Goal: Transaction & Acquisition: Purchase product/service

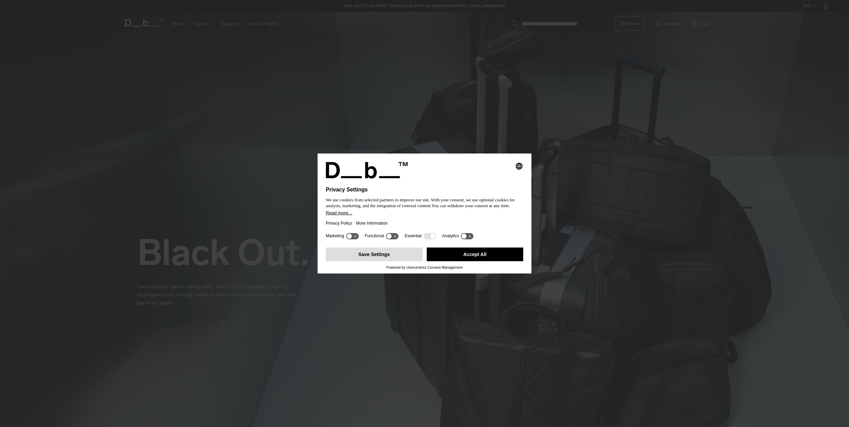
click at [394, 253] on button "Save Settings" at bounding box center [374, 255] width 97 height 14
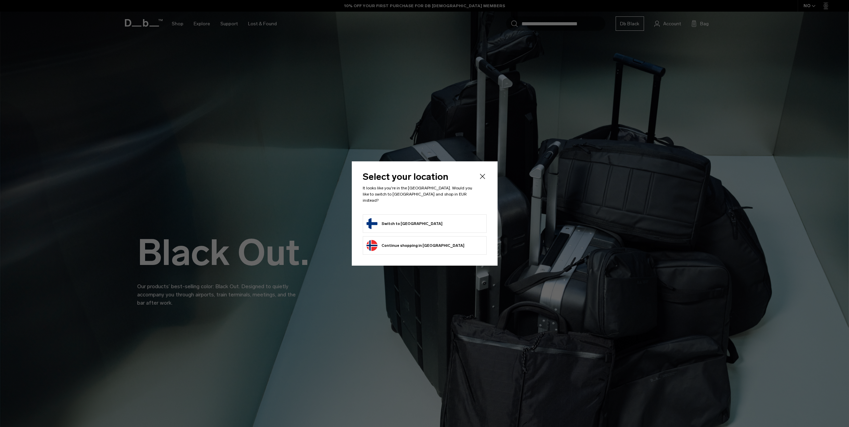
click at [423, 222] on form "Switch to Finland" at bounding box center [424, 223] width 116 height 11
click at [392, 219] on button "Switch to Finland" at bounding box center [404, 223] width 76 height 11
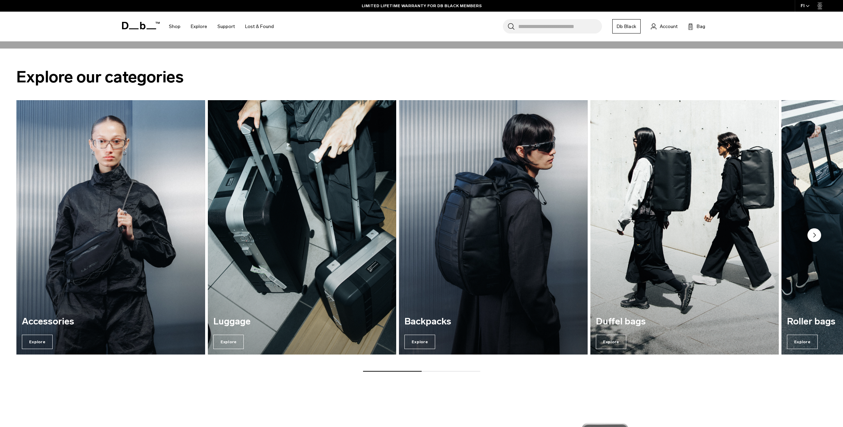
scroll to position [1231, 0]
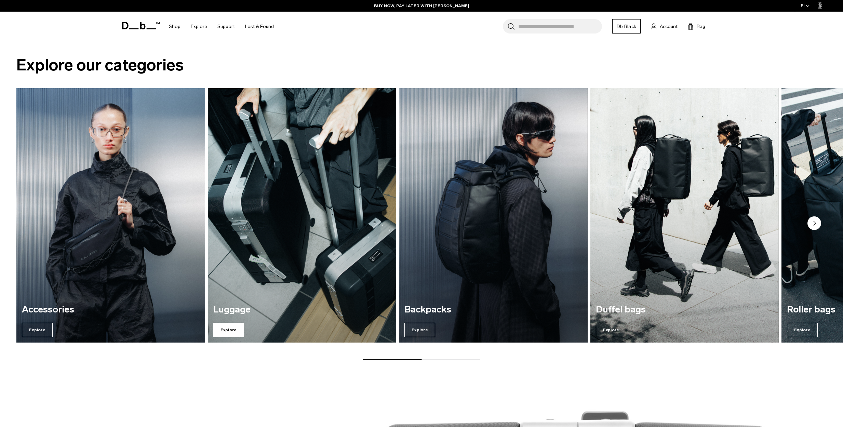
click at [221, 328] on span "Explore" at bounding box center [228, 330] width 31 height 14
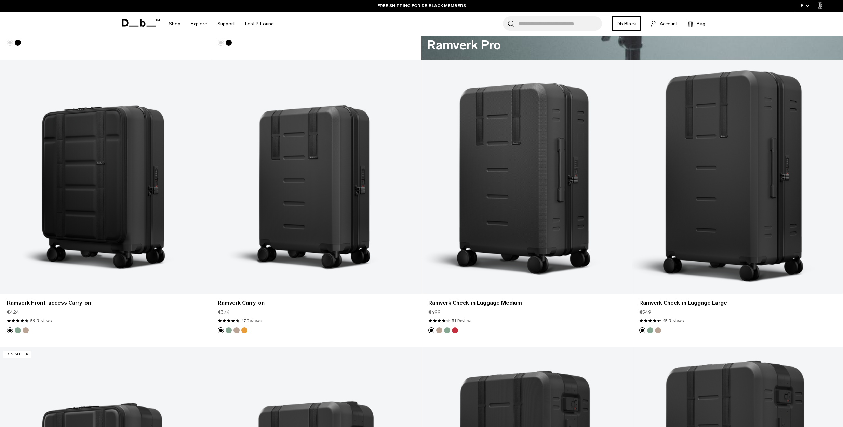
scroll to position [752, 0]
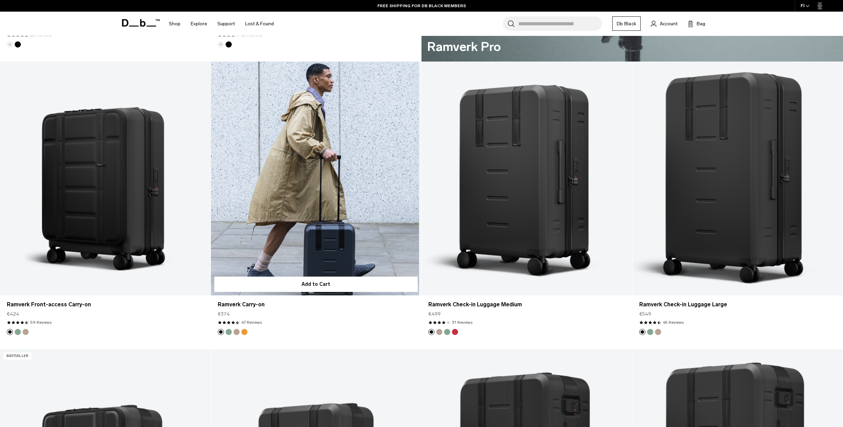
click at [303, 188] on link "Ramverk Carry-on" at bounding box center [316, 179] width 211 height 234
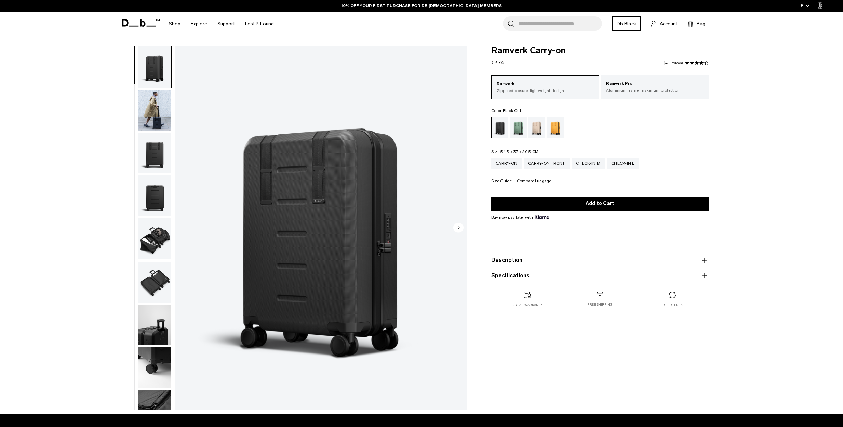
click at [151, 105] on img "button" at bounding box center [154, 110] width 33 height 41
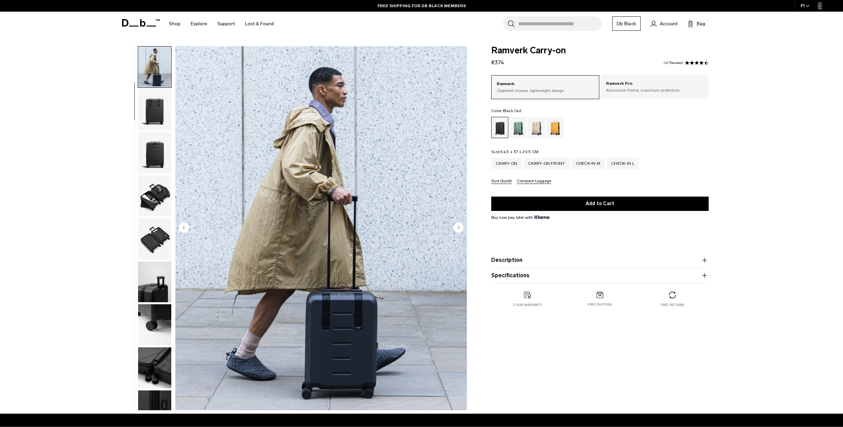
click at [459, 230] on circle "Next slide" at bounding box center [459, 227] width 10 height 10
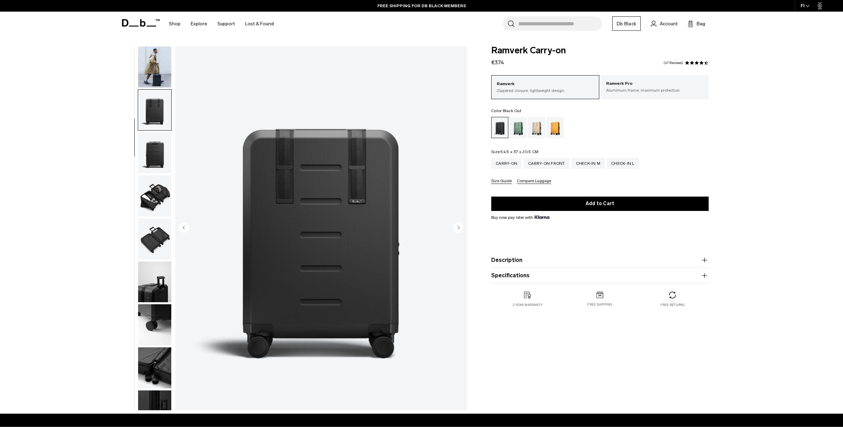
scroll to position [65, 0]
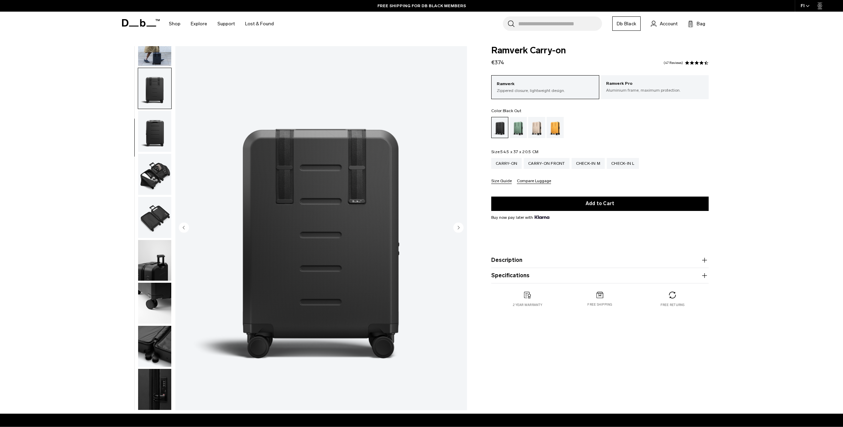
click at [459, 230] on circle "Next slide" at bounding box center [459, 227] width 10 height 10
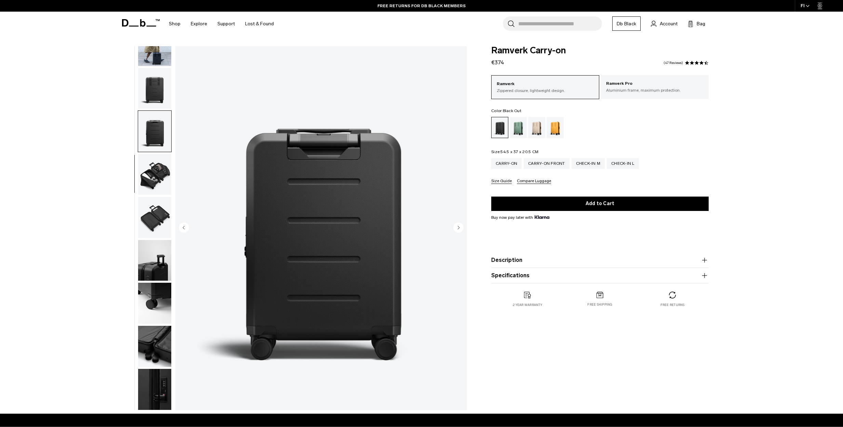
click at [459, 230] on circle "Next slide" at bounding box center [459, 227] width 10 height 10
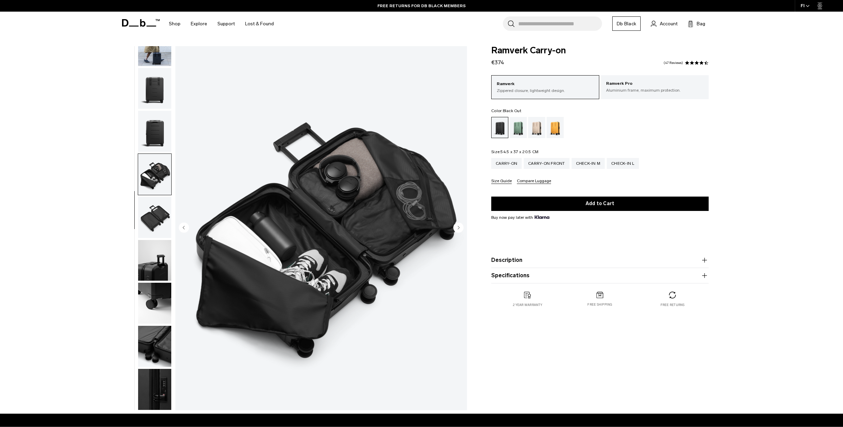
click at [459, 230] on circle "Next slide" at bounding box center [459, 227] width 10 height 10
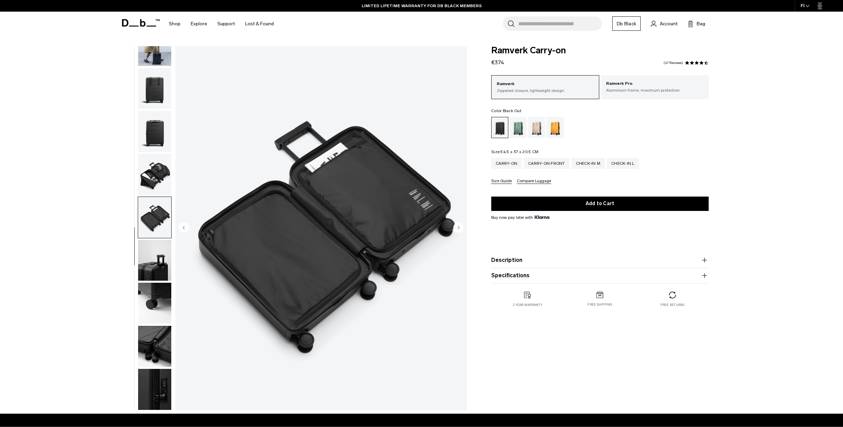
click at [459, 230] on circle "Next slide" at bounding box center [459, 227] width 10 height 10
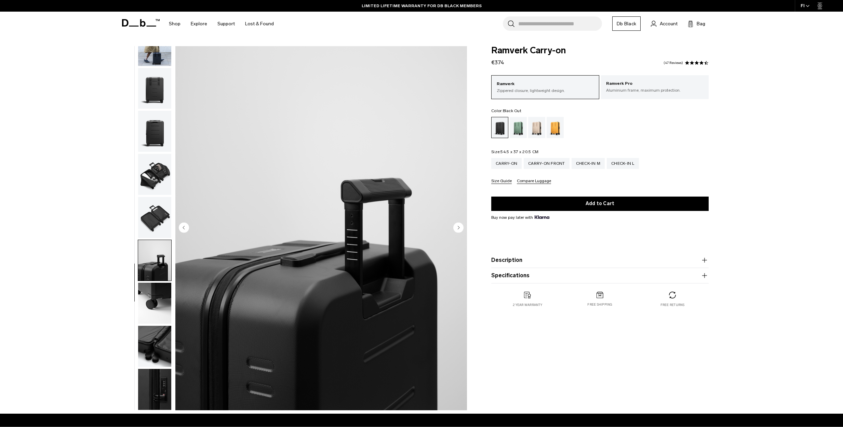
click at [459, 230] on circle "Next slide" at bounding box center [459, 227] width 10 height 10
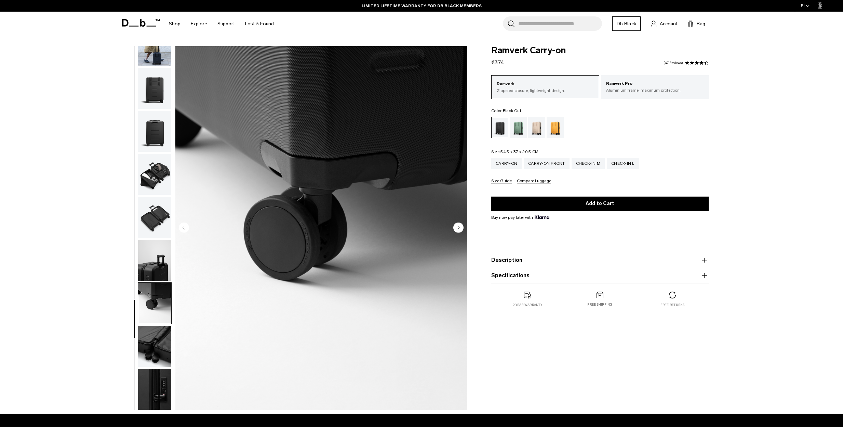
click at [459, 230] on circle "Next slide" at bounding box center [459, 227] width 10 height 10
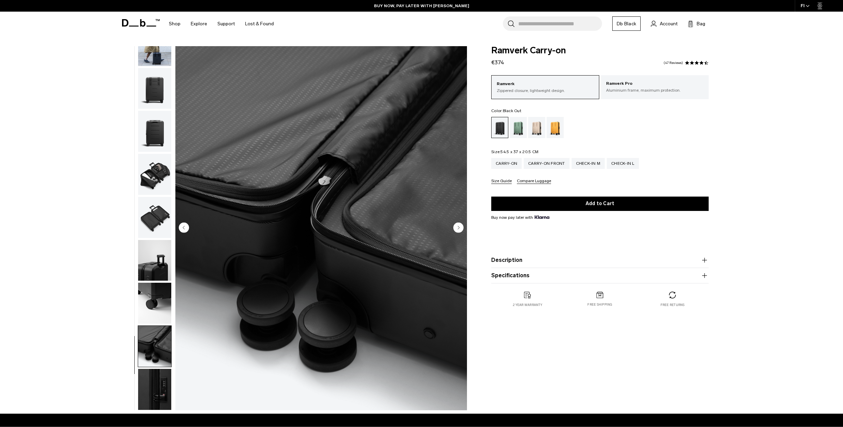
click at [459, 230] on circle "Next slide" at bounding box center [459, 227] width 10 height 10
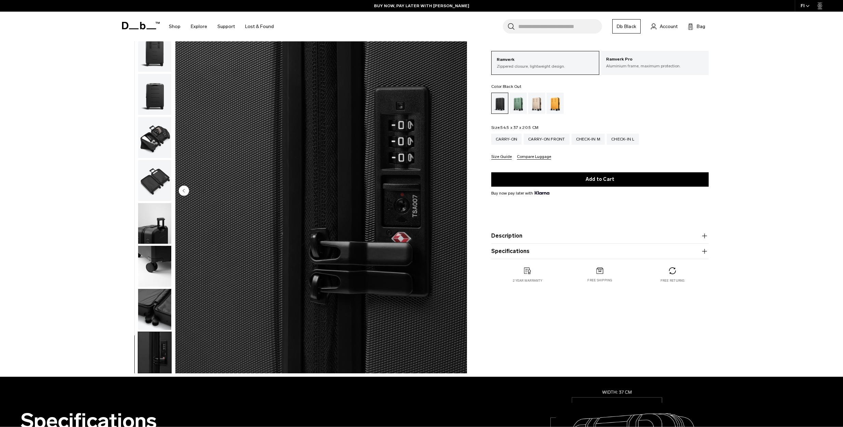
scroll to position [34, 0]
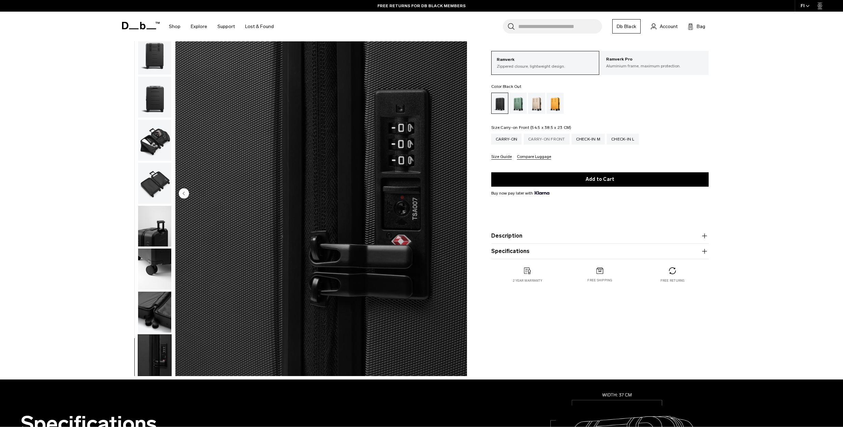
click at [539, 137] on div "Carry-on Front" at bounding box center [547, 139] width 46 height 11
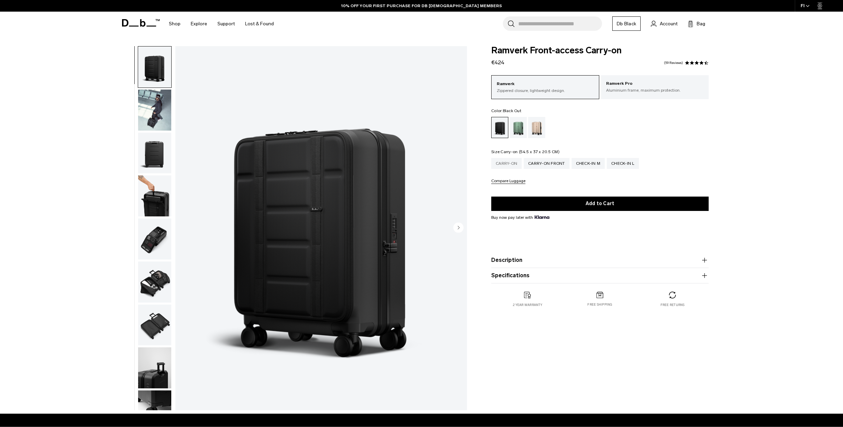
click at [512, 166] on div "Carry-on" at bounding box center [506, 163] width 30 height 11
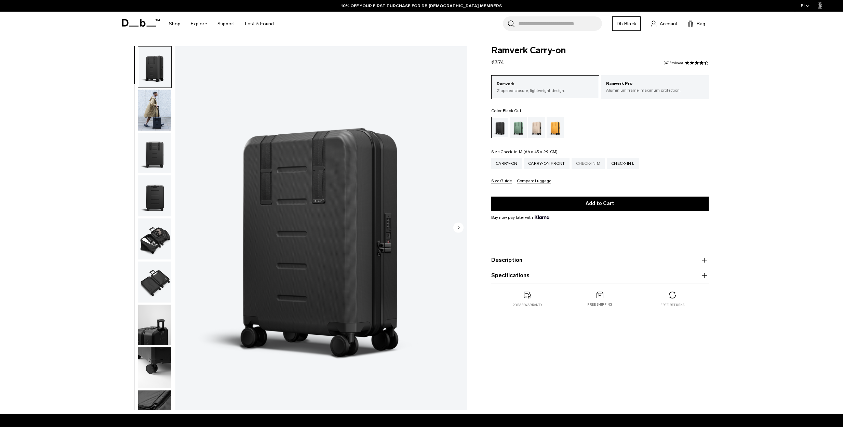
click at [584, 166] on div "Check-in M" at bounding box center [589, 163] width 34 height 11
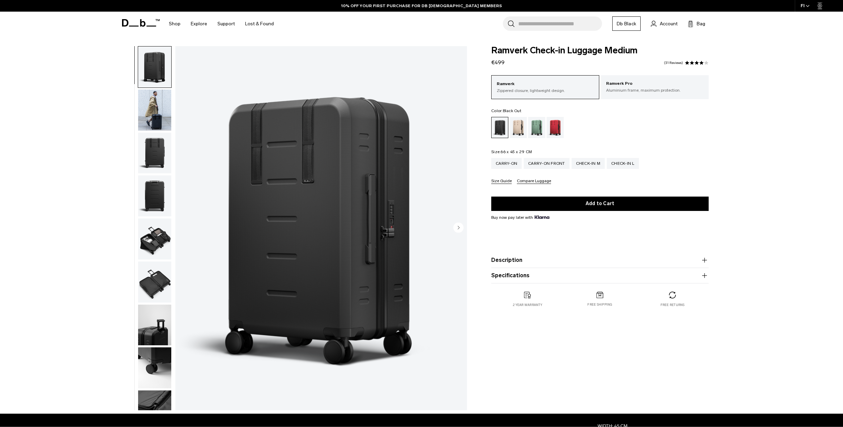
click at [458, 228] on circle "Next slide" at bounding box center [459, 227] width 10 height 10
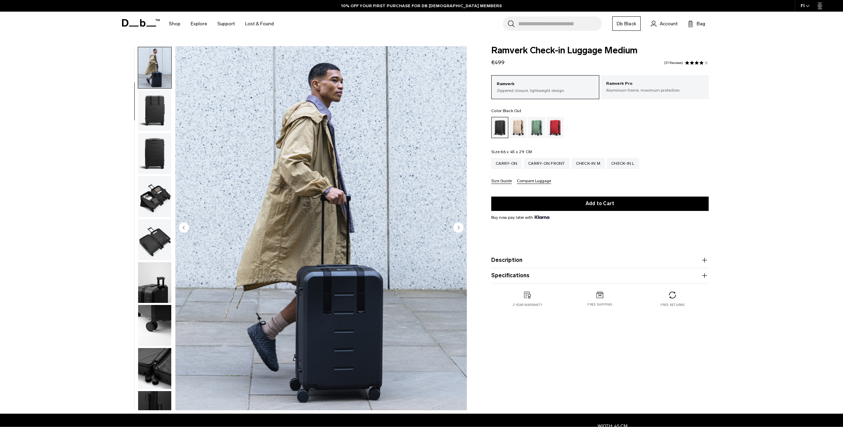
scroll to position [43, 0]
